Goal: Task Accomplishment & Management: Manage account settings

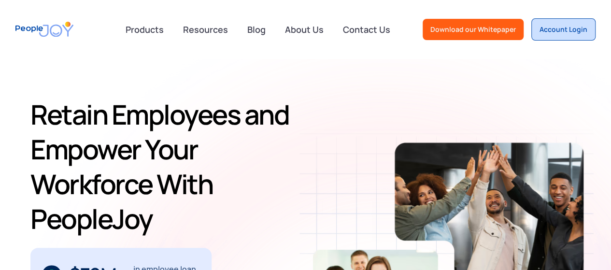
click at [544, 33] on div "Account Login" at bounding box center [564, 30] width 48 height 10
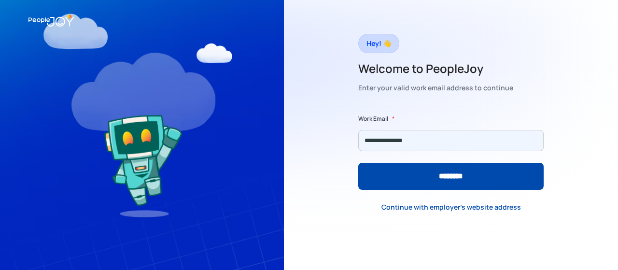
type input "**********"
click at [358, 163] on input "********" at bounding box center [451, 176] width 186 height 27
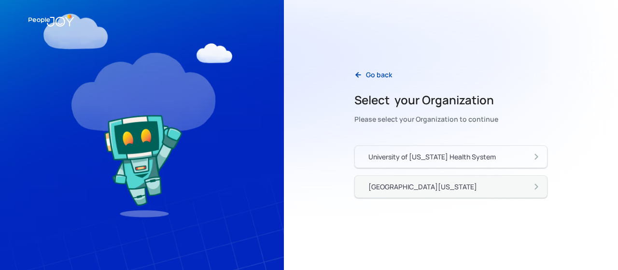
click at [478, 182] on div "[GEOGRAPHIC_DATA][US_STATE]" at bounding box center [455, 187] width 173 height 10
